Goal: Transaction & Acquisition: Download file/media

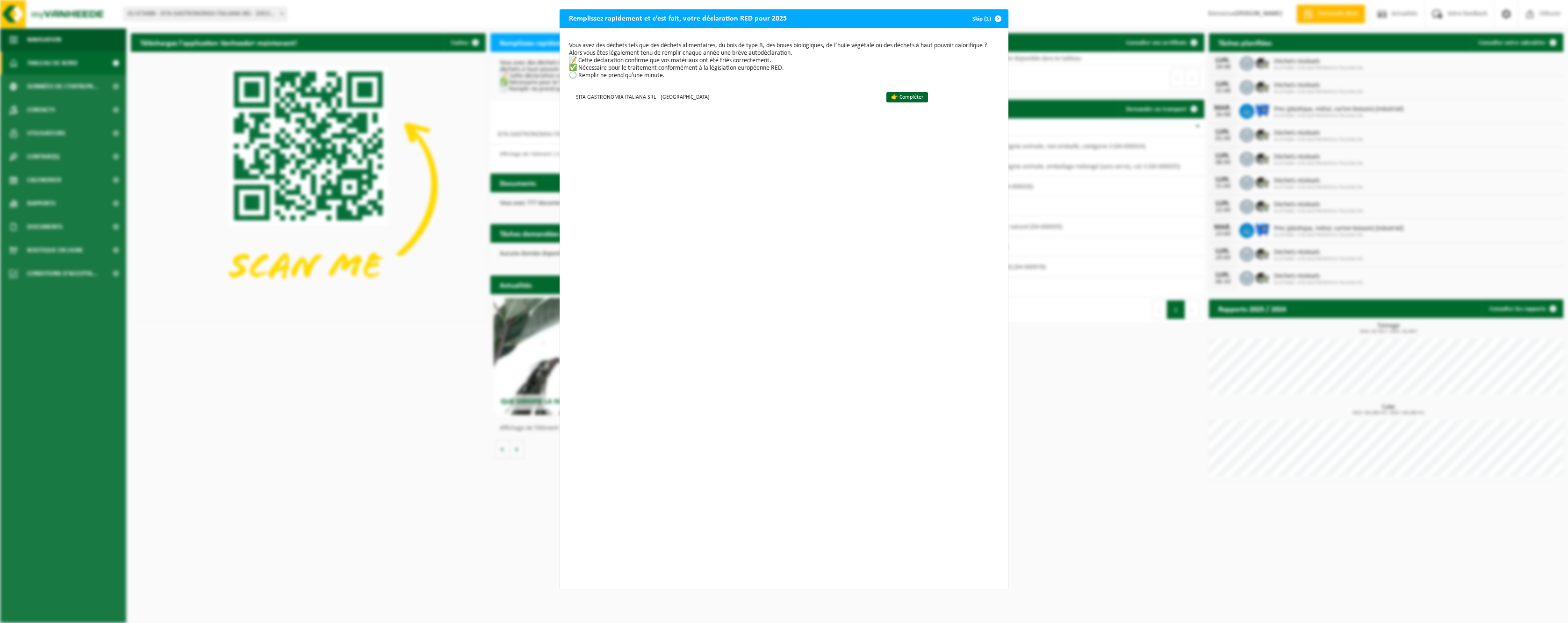
click at [989, 17] on span "button" at bounding box center [998, 19] width 19 height 19
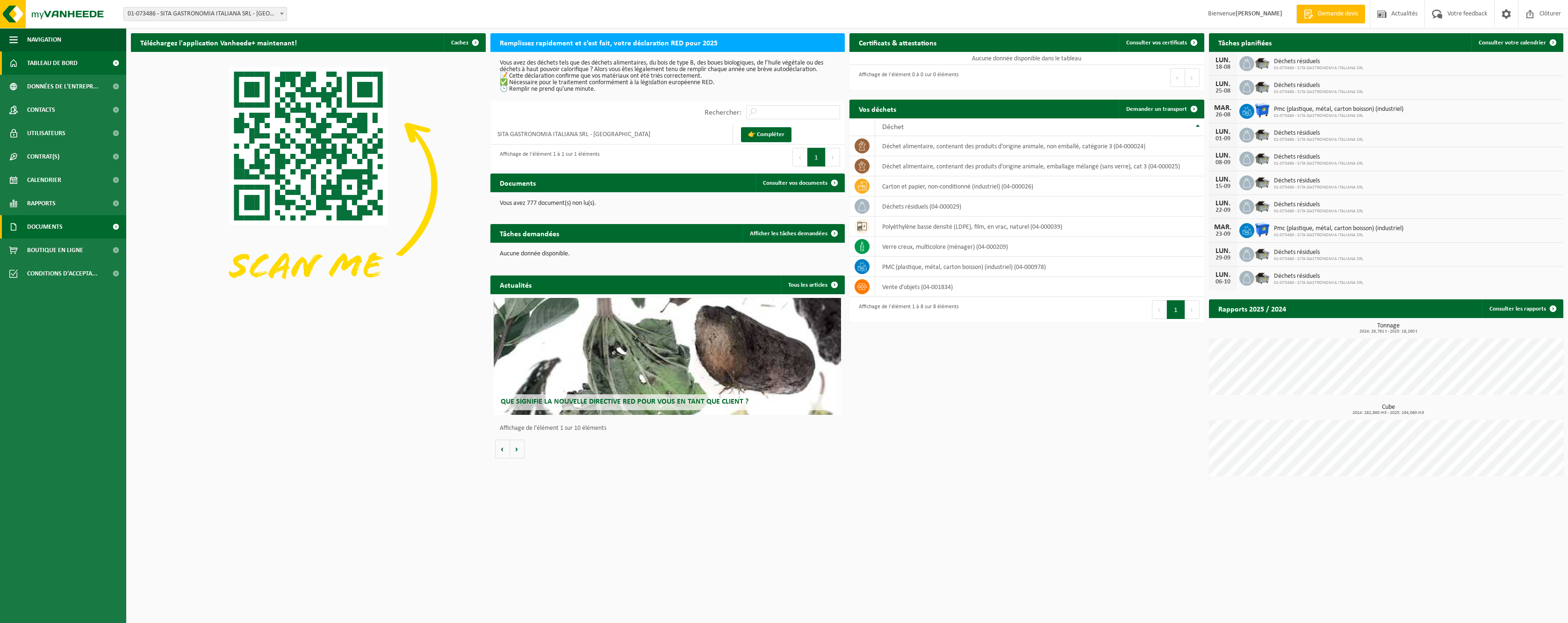
click at [67, 217] on link "Documents" at bounding box center [63, 227] width 126 height 23
click at [70, 243] on link "Factures" at bounding box center [63, 249] width 122 height 18
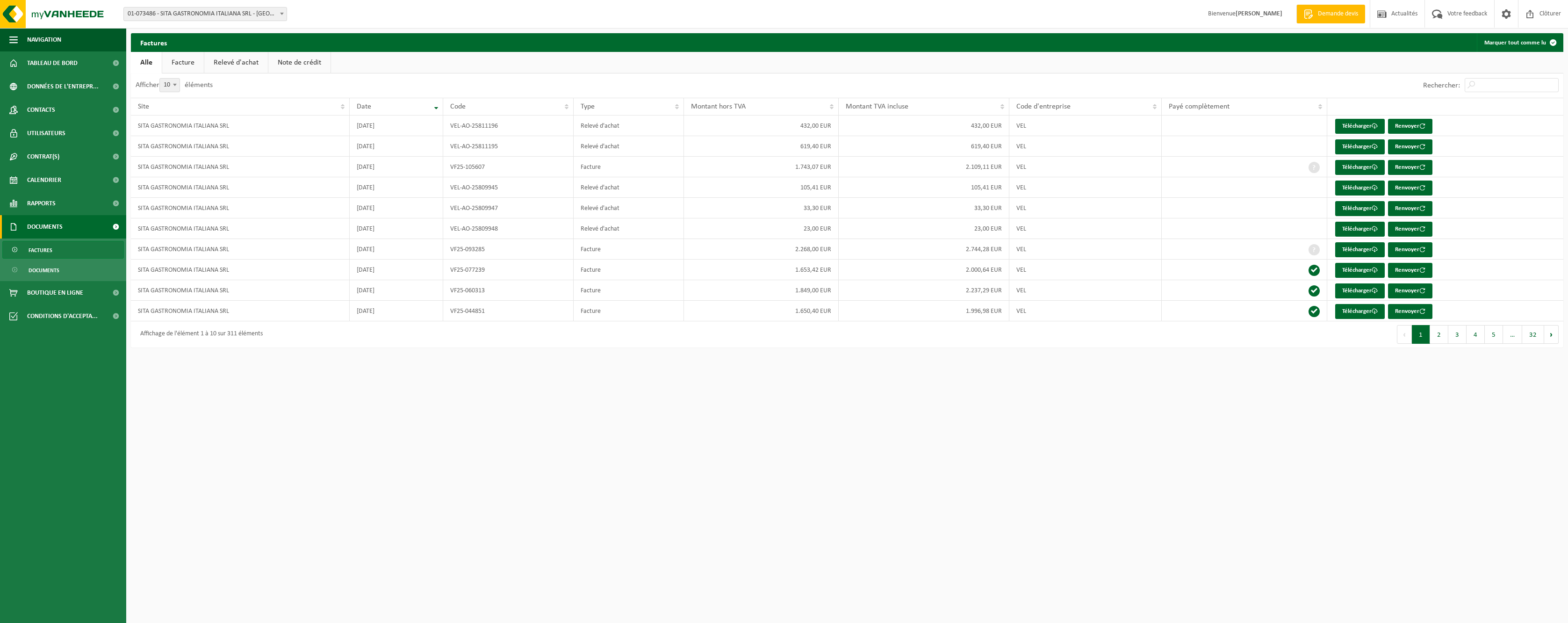
click at [1435, 334] on button "2" at bounding box center [1438, 334] width 18 height 19
click at [1457, 334] on button "3" at bounding box center [1457, 334] width 18 height 19
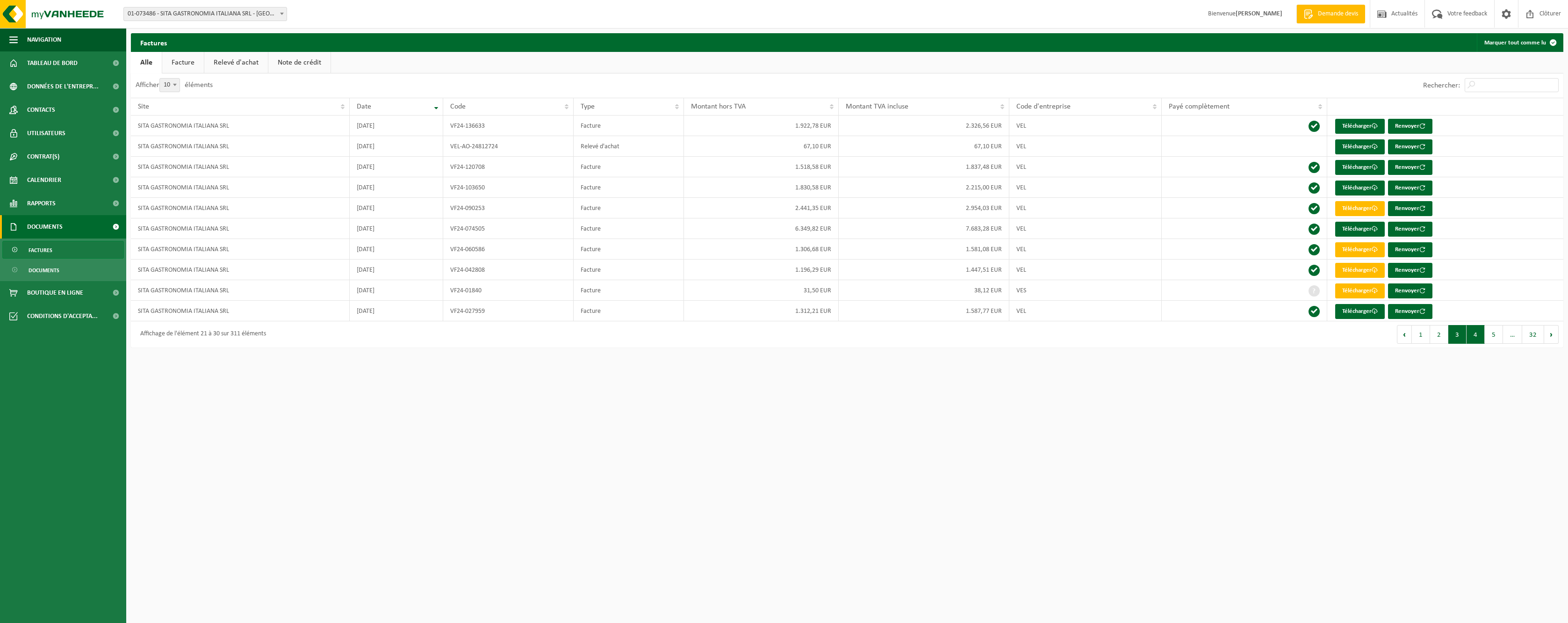
click at [1474, 332] on button "4" at bounding box center [1475, 334] width 18 height 19
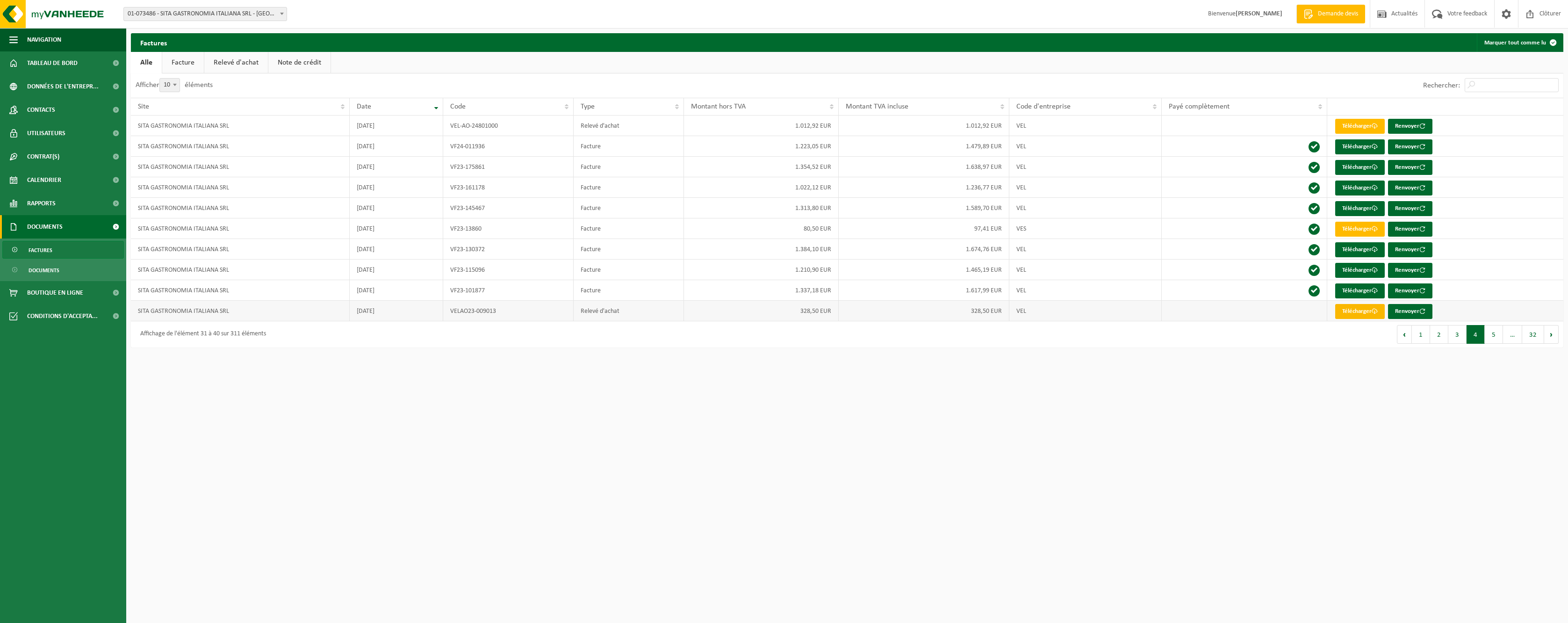
click at [1368, 309] on link "Télécharger" at bounding box center [1360, 311] width 50 height 15
click at [1489, 336] on button "5" at bounding box center [1494, 334] width 18 height 19
click at [1494, 330] on button "6" at bounding box center [1494, 334] width 18 height 19
click at [1498, 336] on button "7" at bounding box center [1494, 334] width 18 height 19
click at [88, 17] on img at bounding box center [56, 14] width 112 height 28
